Goal: Check status

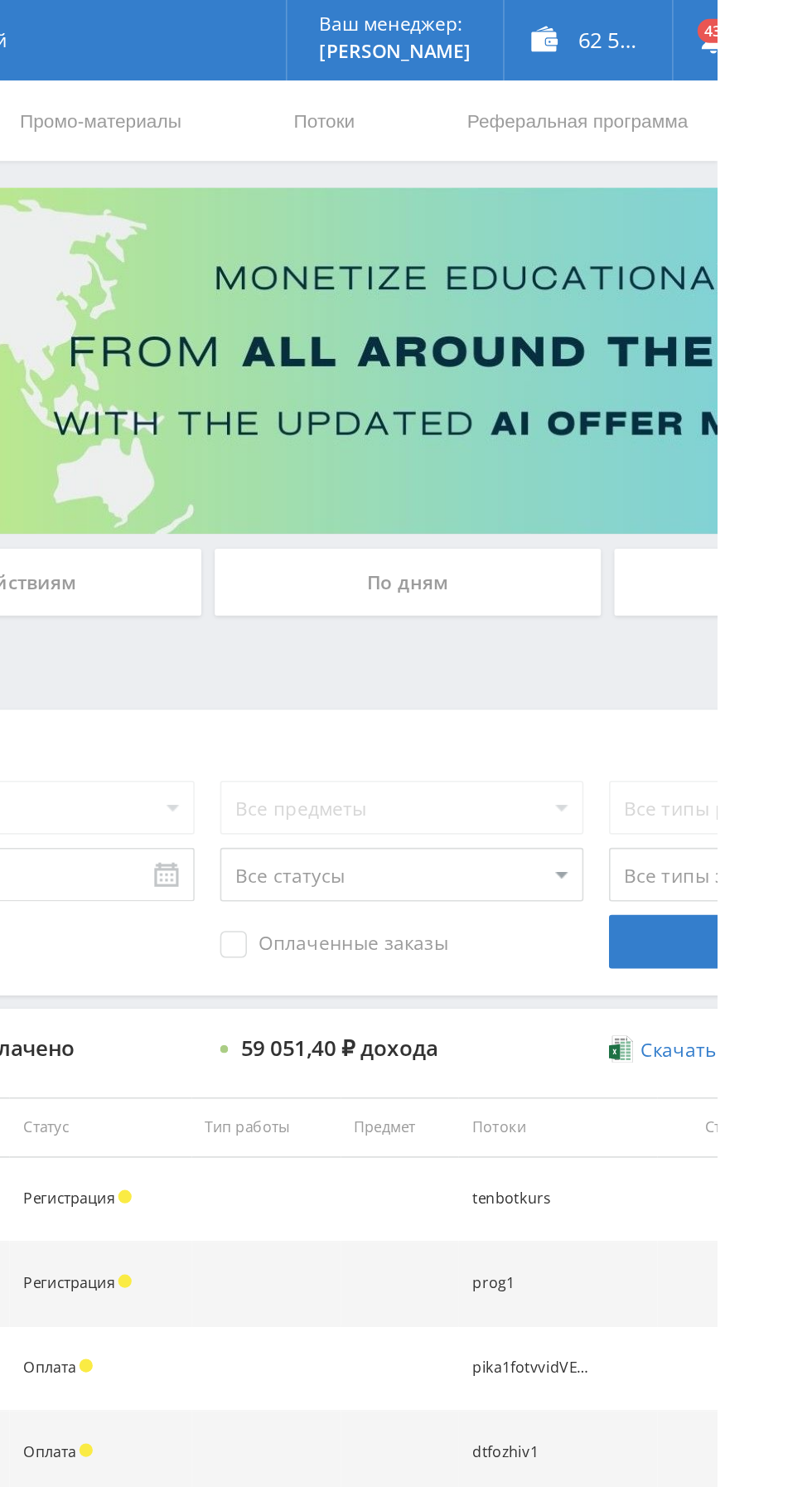
click at [571, 352] on div "По дням" at bounding box center [621, 359] width 239 height 41
click at [0, 0] on input "По дням" at bounding box center [0, 0] width 0 height 0
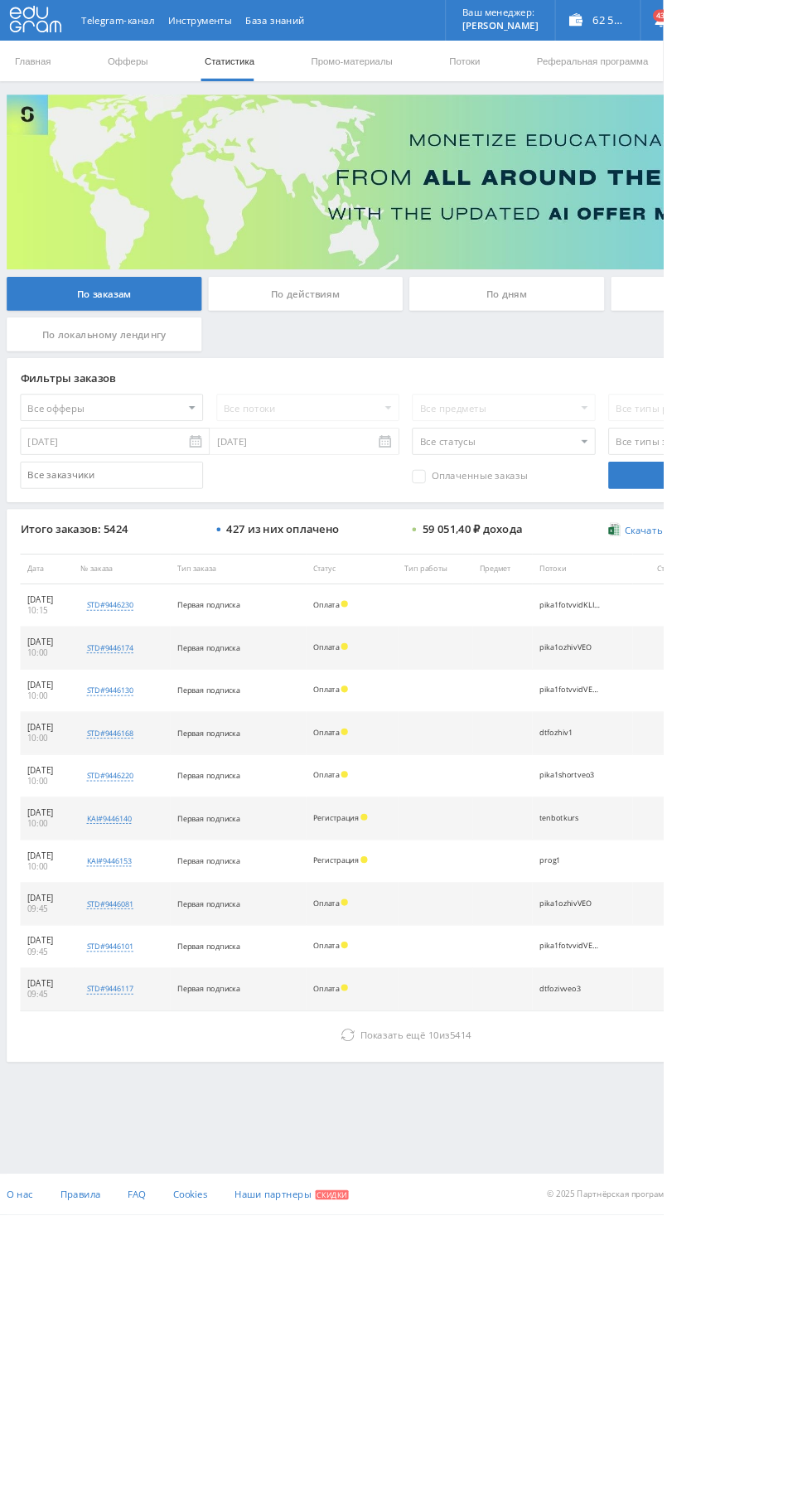
click at [579, 368] on div "По дням" at bounding box center [621, 359] width 239 height 41
click at [0, 0] on input "По дням" at bounding box center [0, 0] width 0 height 0
